Goal: Subscribe to service/newsletter

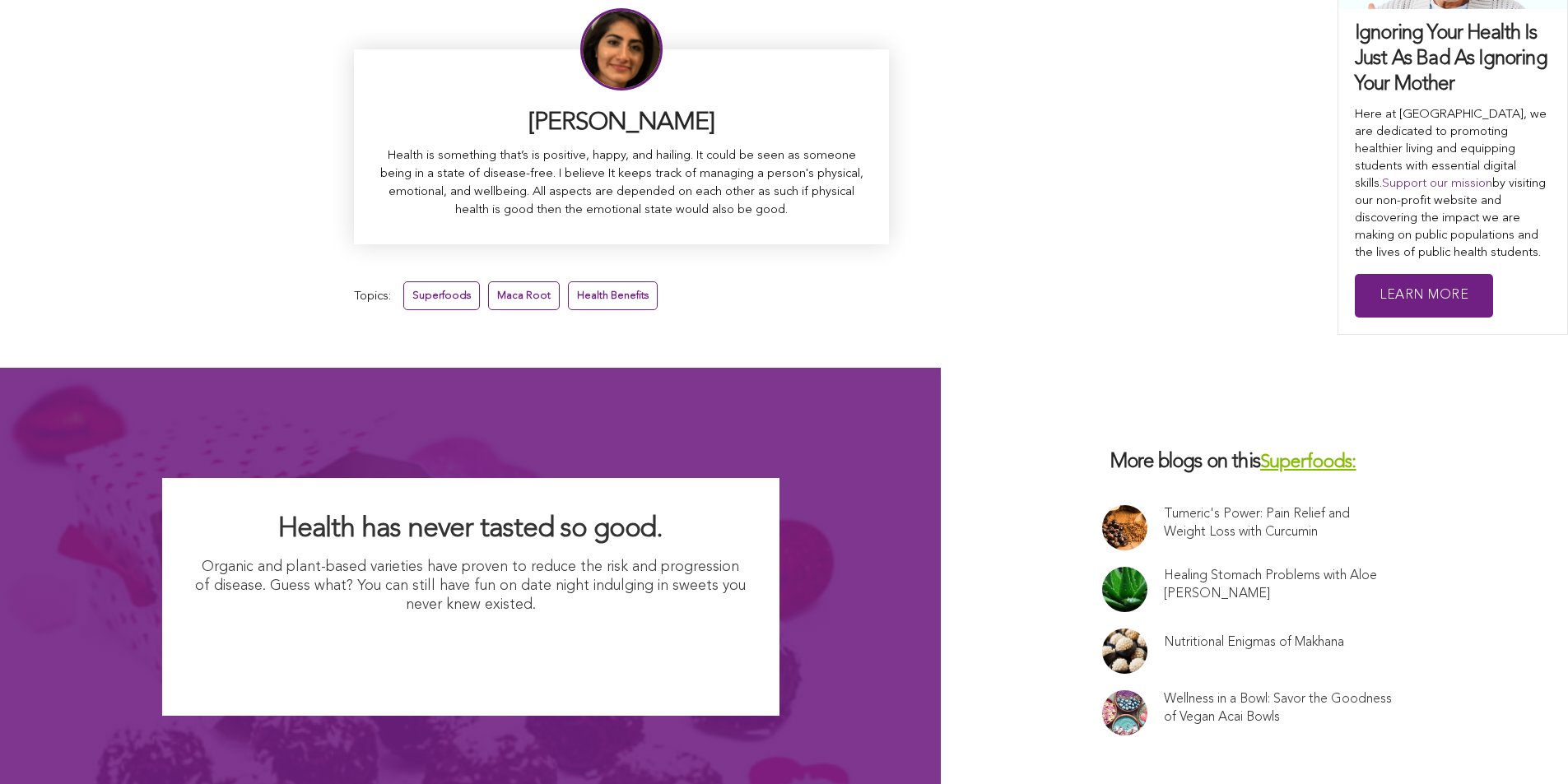
scroll to position [10251, 0]
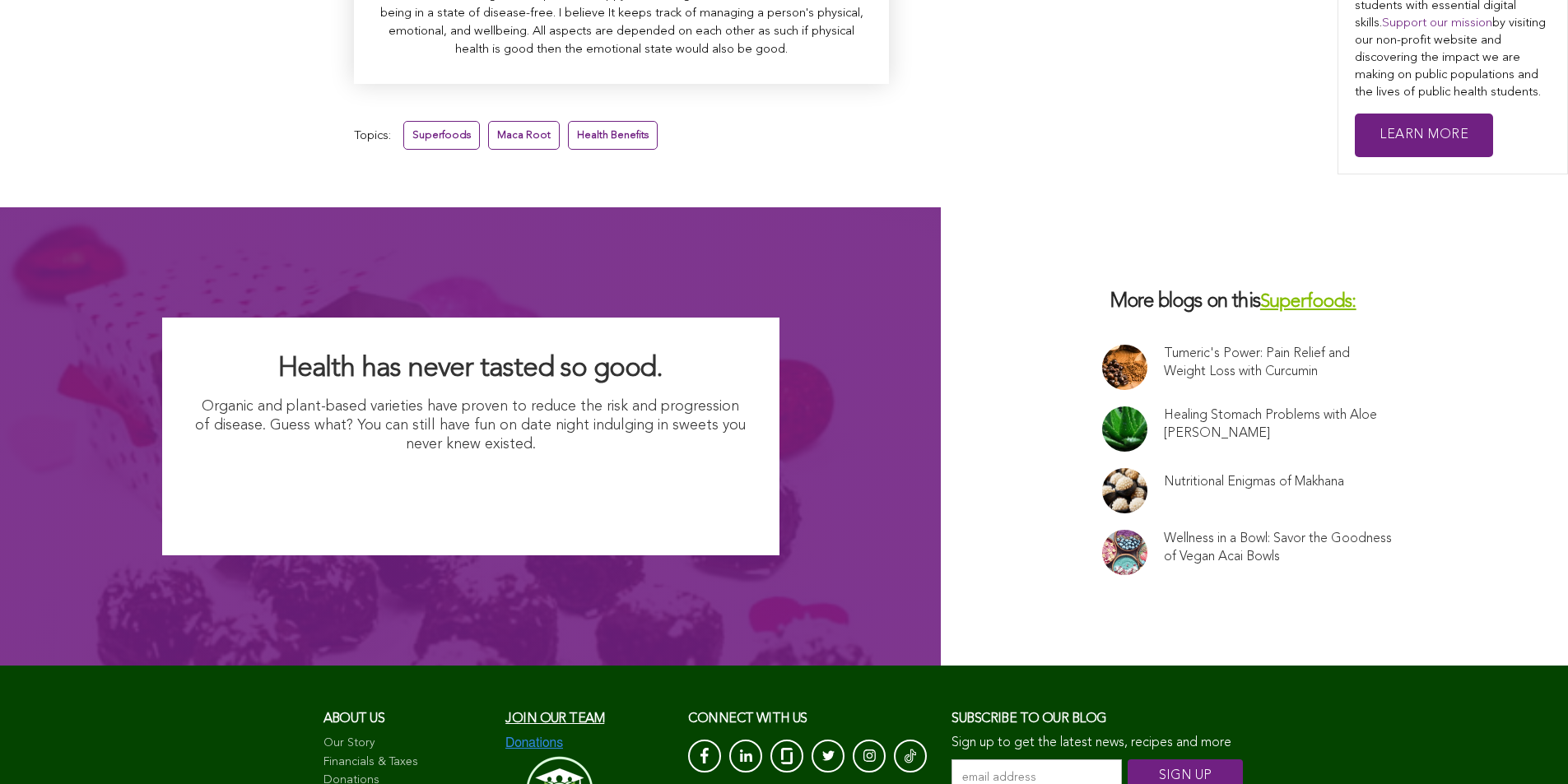
click at [951, 760] on input "email address *" at bounding box center [1036, 778] width 171 height 37
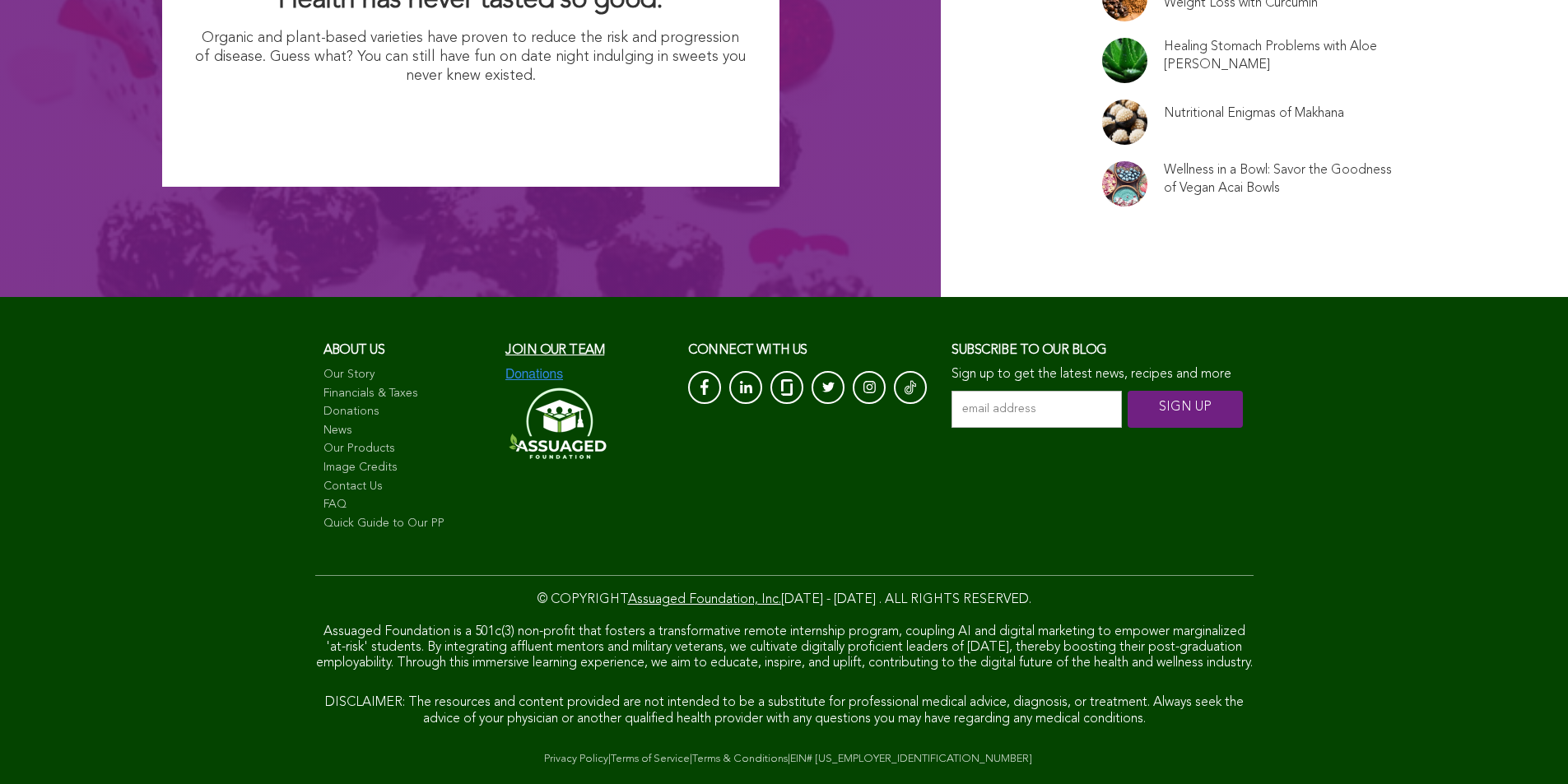
click at [951, 391] on input "email address *" at bounding box center [1036, 409] width 171 height 37
click at [1128, 391] on input "SIGN UP" at bounding box center [1185, 409] width 115 height 37
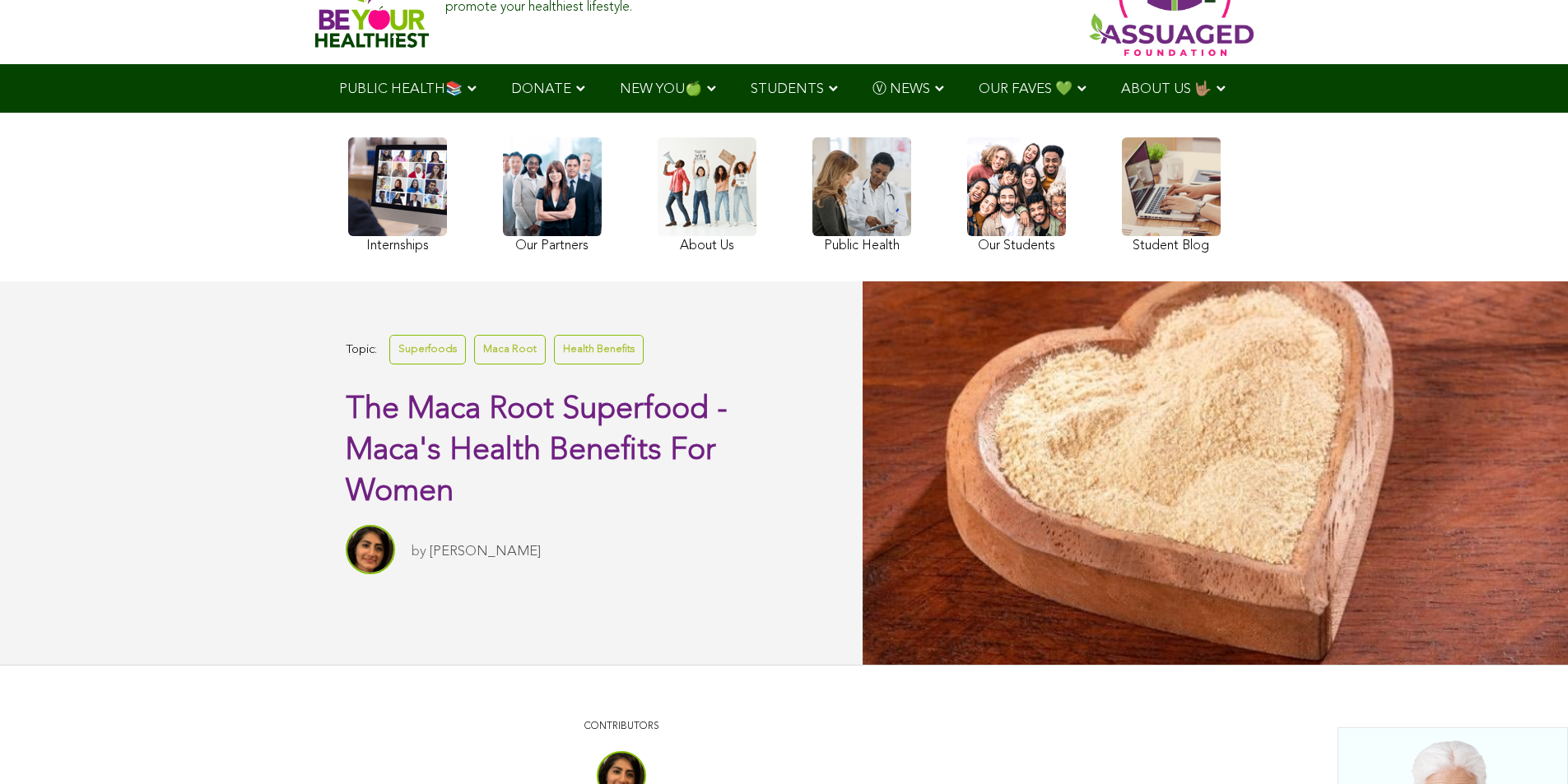
scroll to position [43, 0]
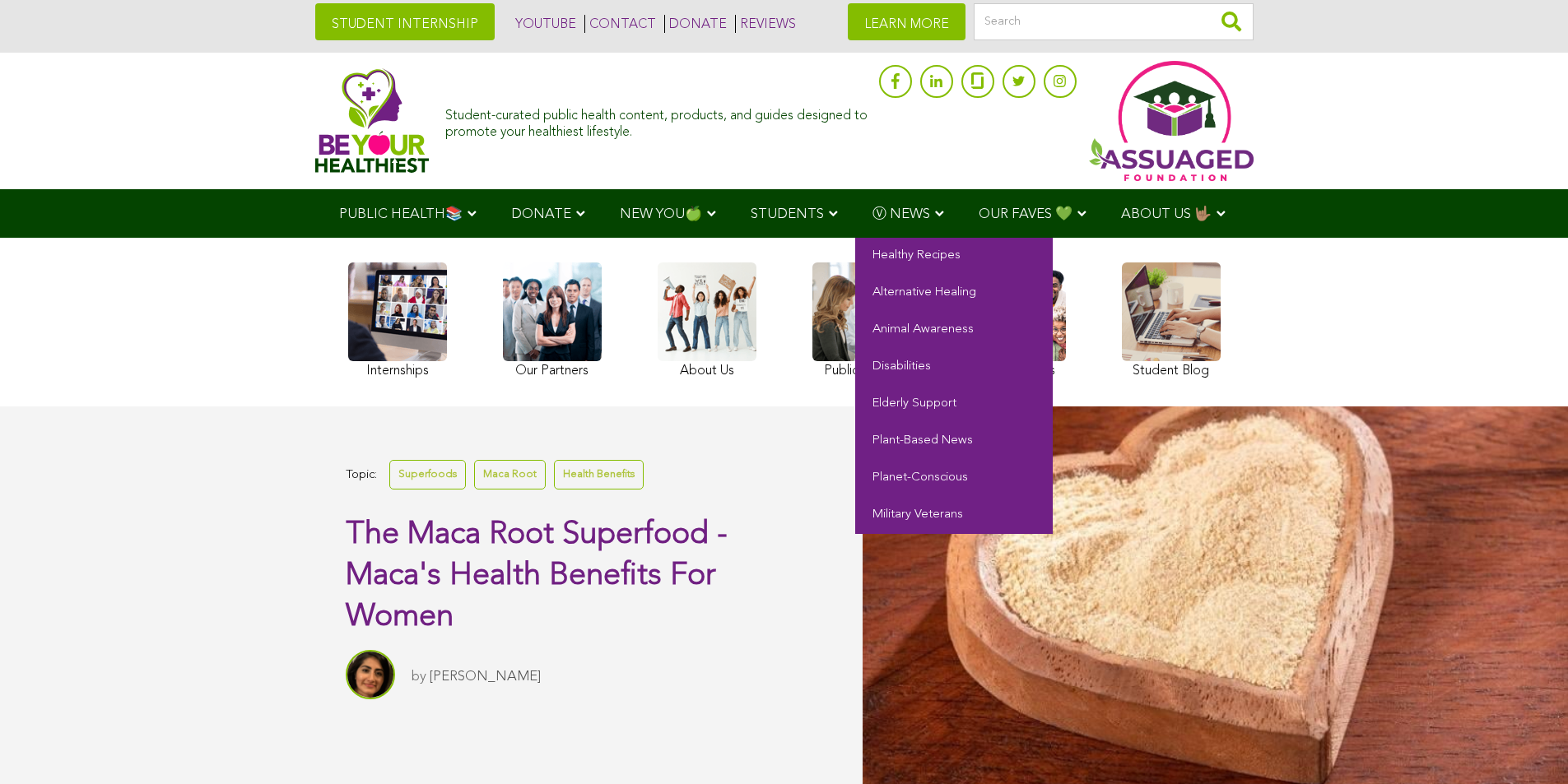
click at [873, 208] on span "Ⓥ NEWS" at bounding box center [901, 215] width 58 height 14
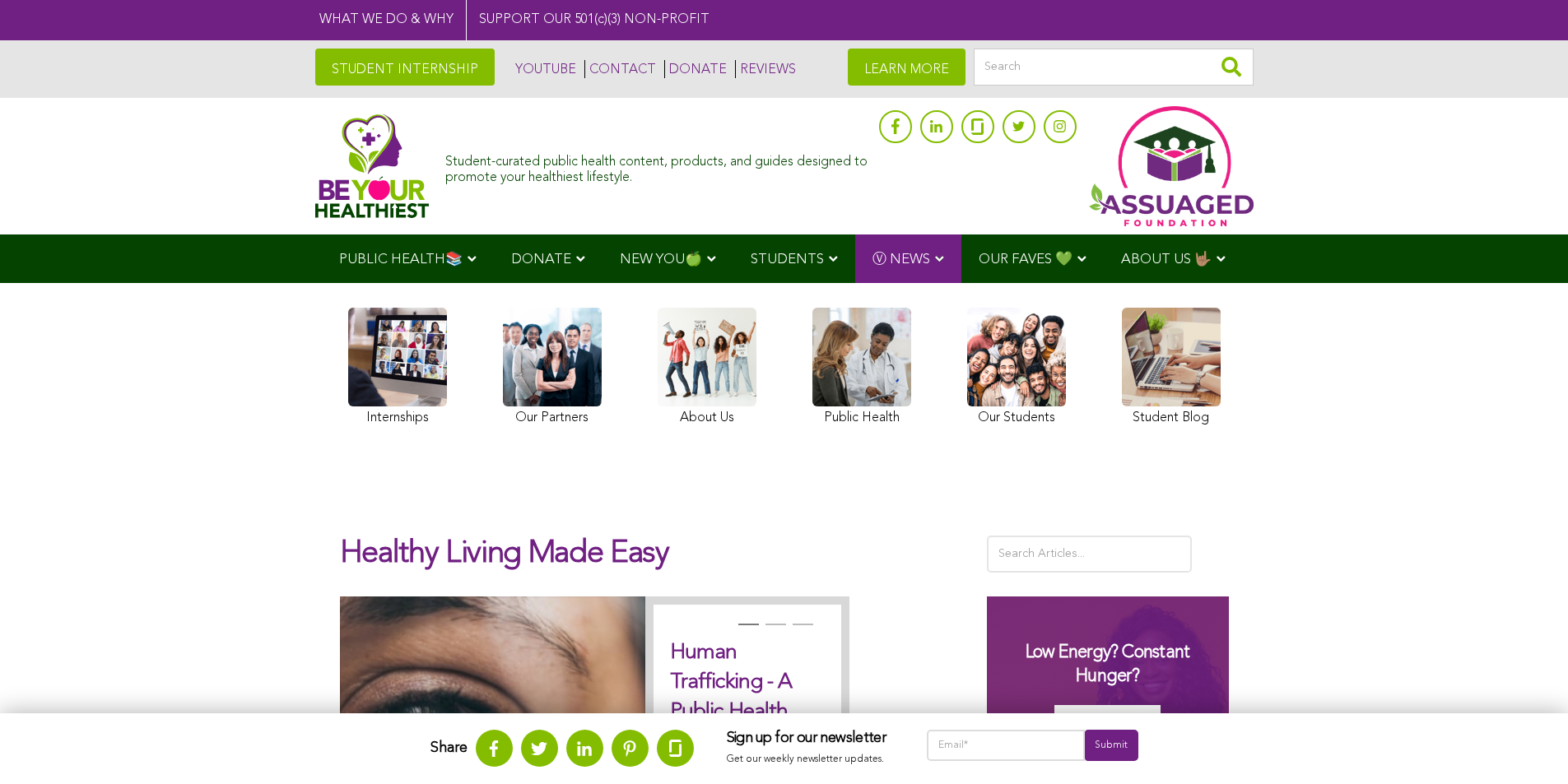
click at [315, 65] on link "STUDENT INTERNSHIP" at bounding box center [405, 66] width 179 height 37
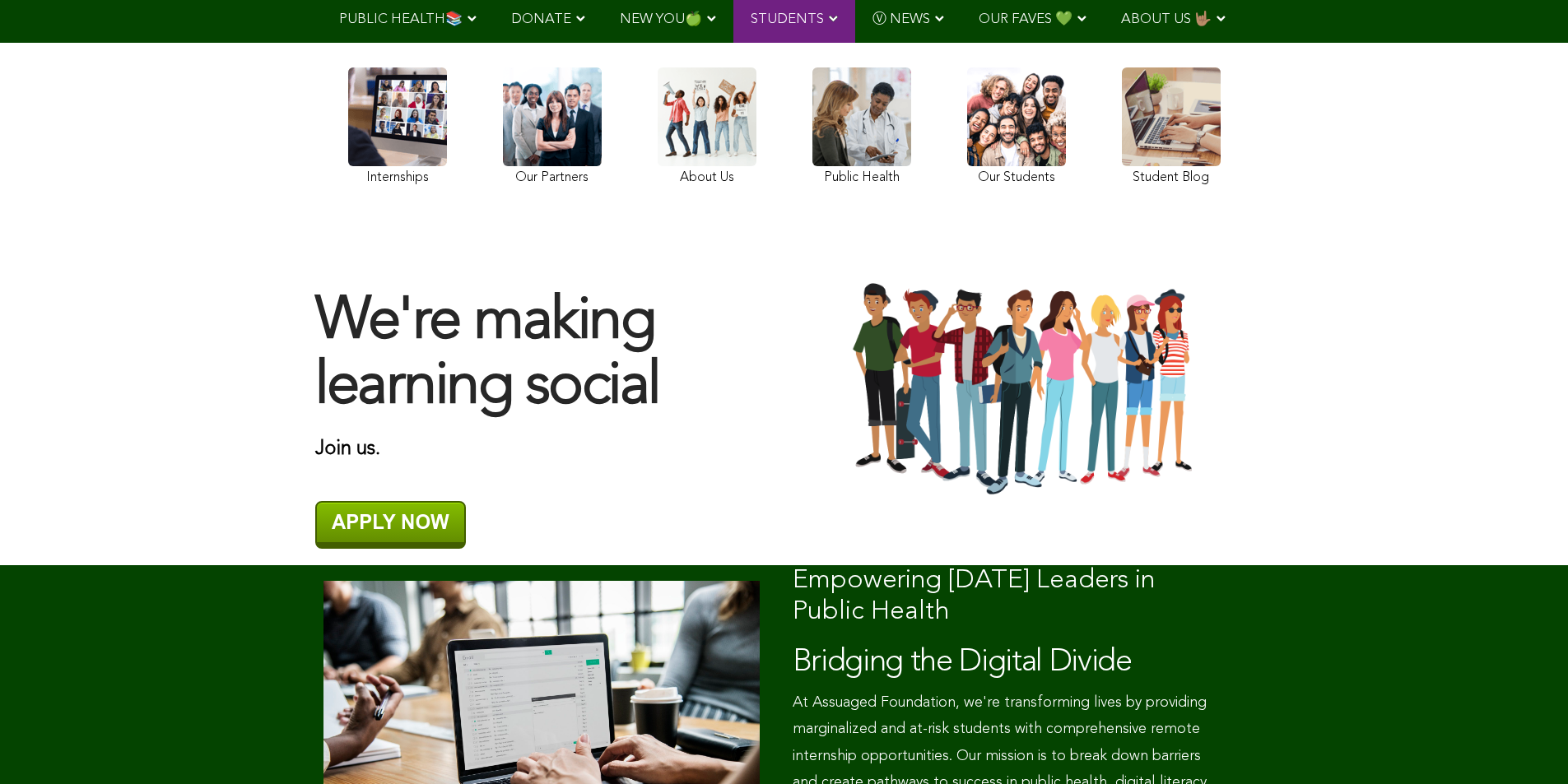
scroll to position [142, 0]
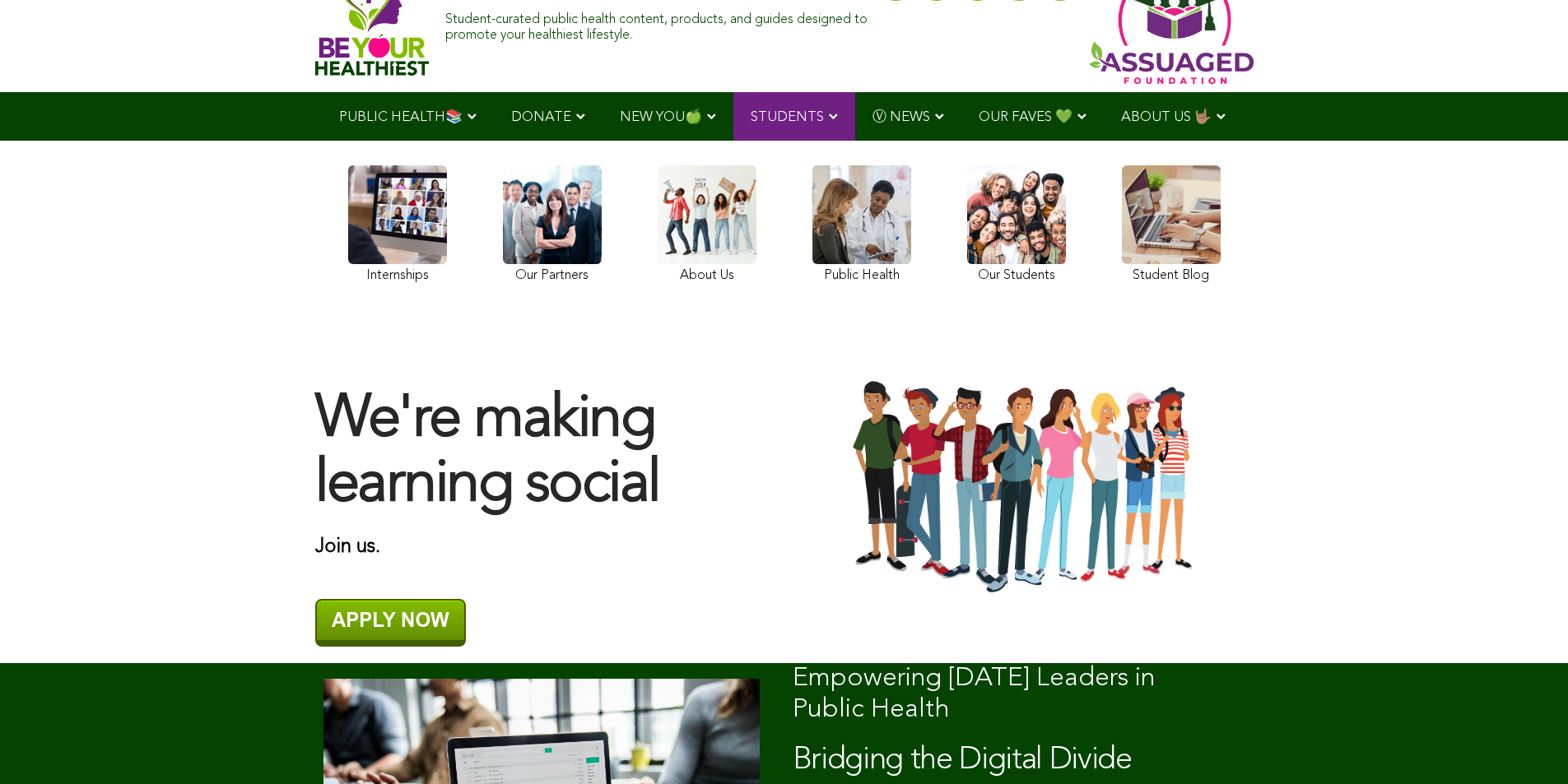
click at [1122, 229] on link at bounding box center [1171, 227] width 99 height 122
